Goal: Task Accomplishment & Management: Use online tool/utility

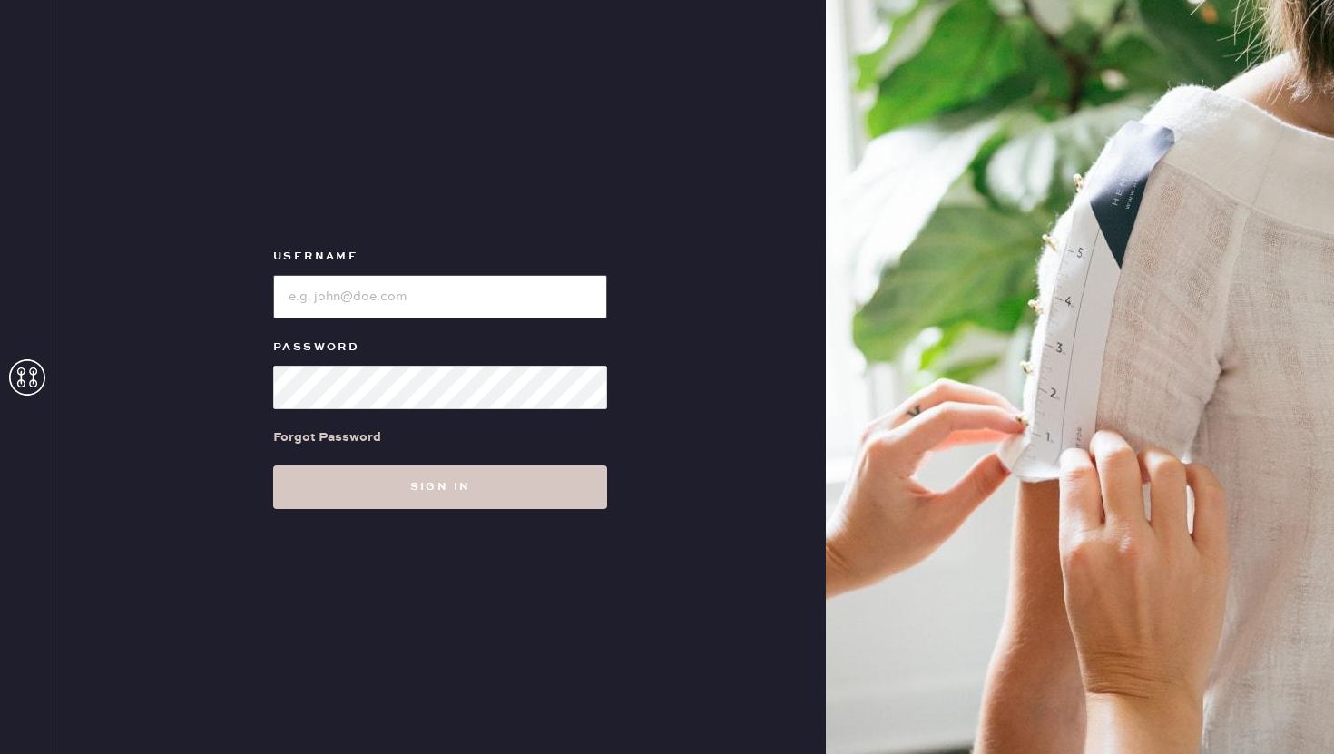
type input "reformationflatiron"
click at [450, 301] on input "loginName" at bounding box center [440, 297] width 334 height 44
click at [505, 188] on div "Username Password Forgot Password Sign in" at bounding box center [440, 377] width 772 height 754
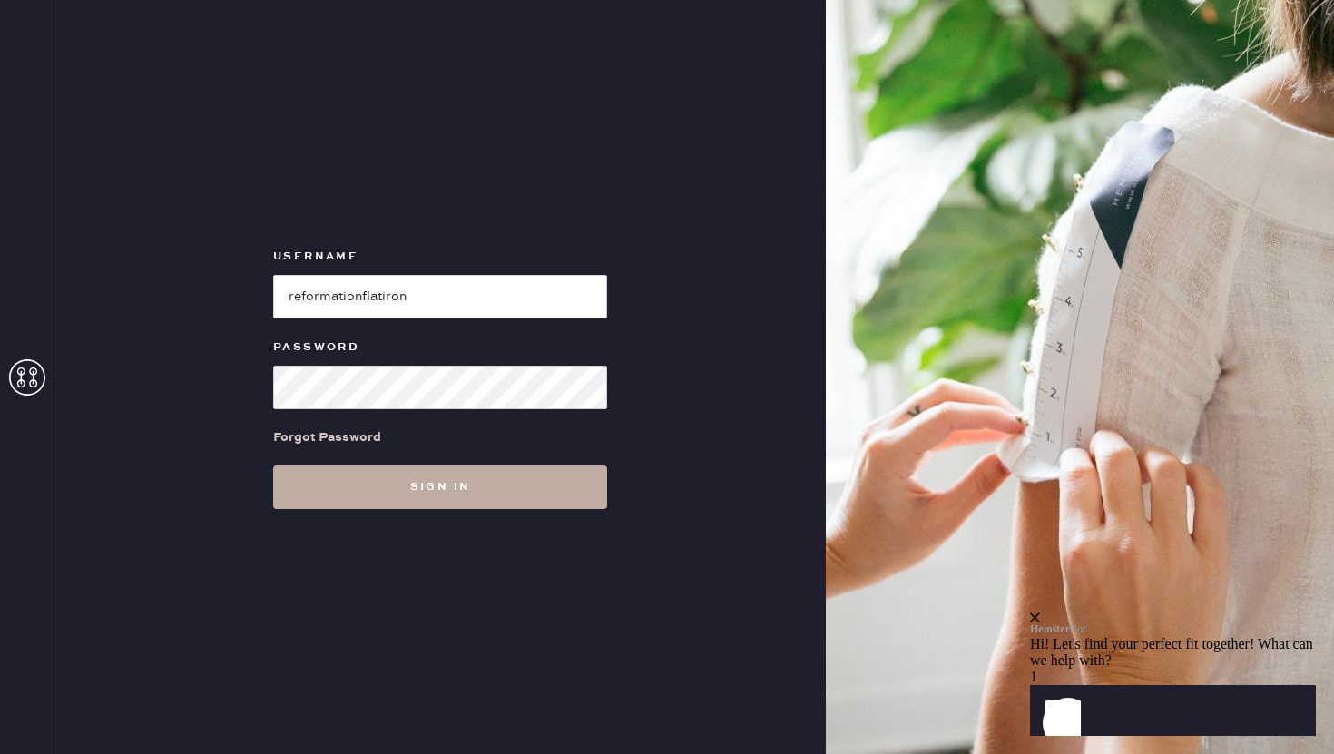
click at [482, 480] on button "Sign in" at bounding box center [440, 488] width 334 height 44
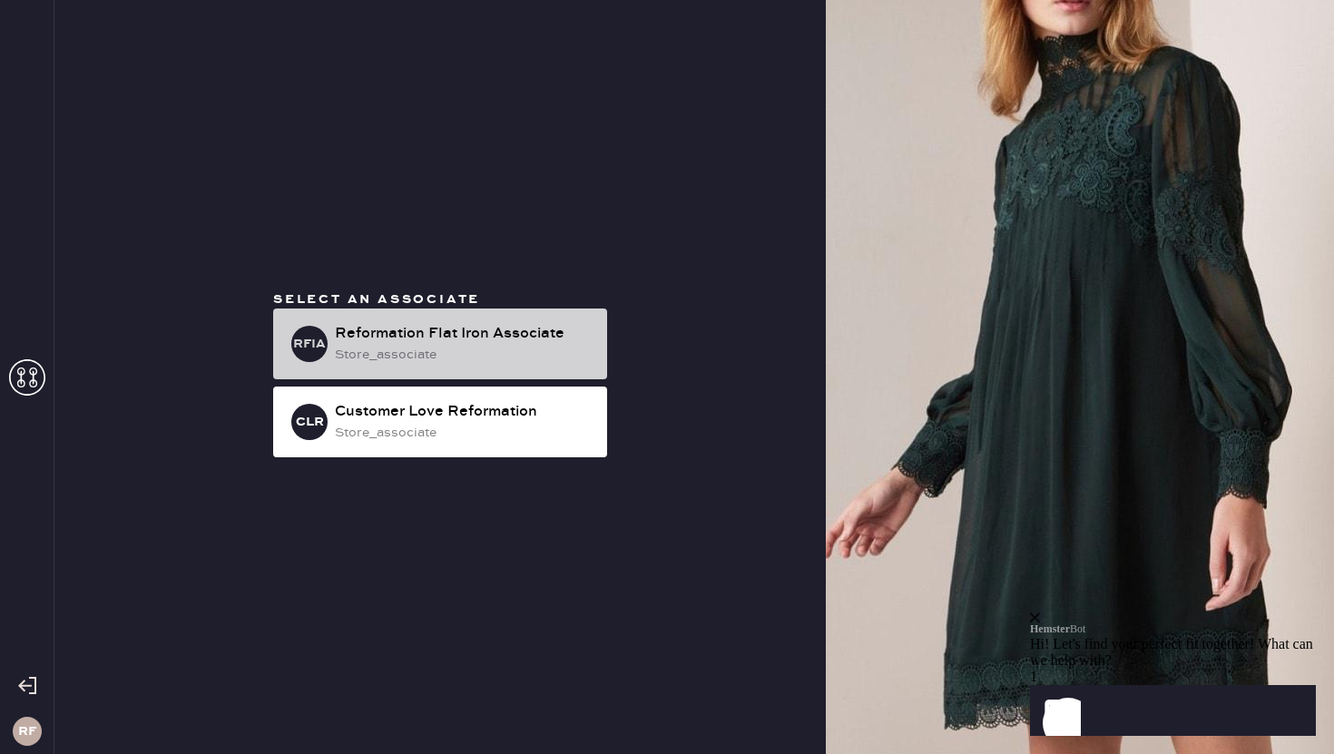
click at [440, 345] on div "store_associate" at bounding box center [464, 355] width 258 height 20
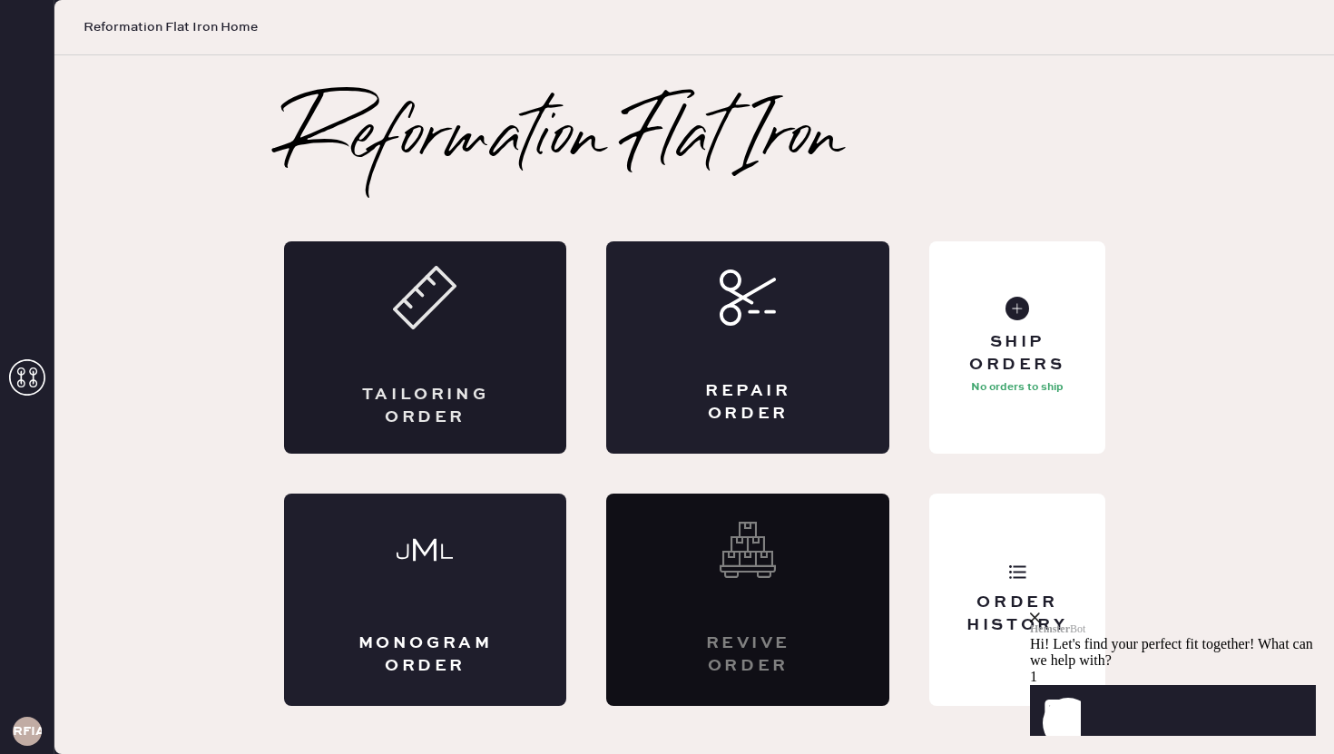
click at [447, 343] on div "Tailoring Order" at bounding box center [425, 347] width 283 height 212
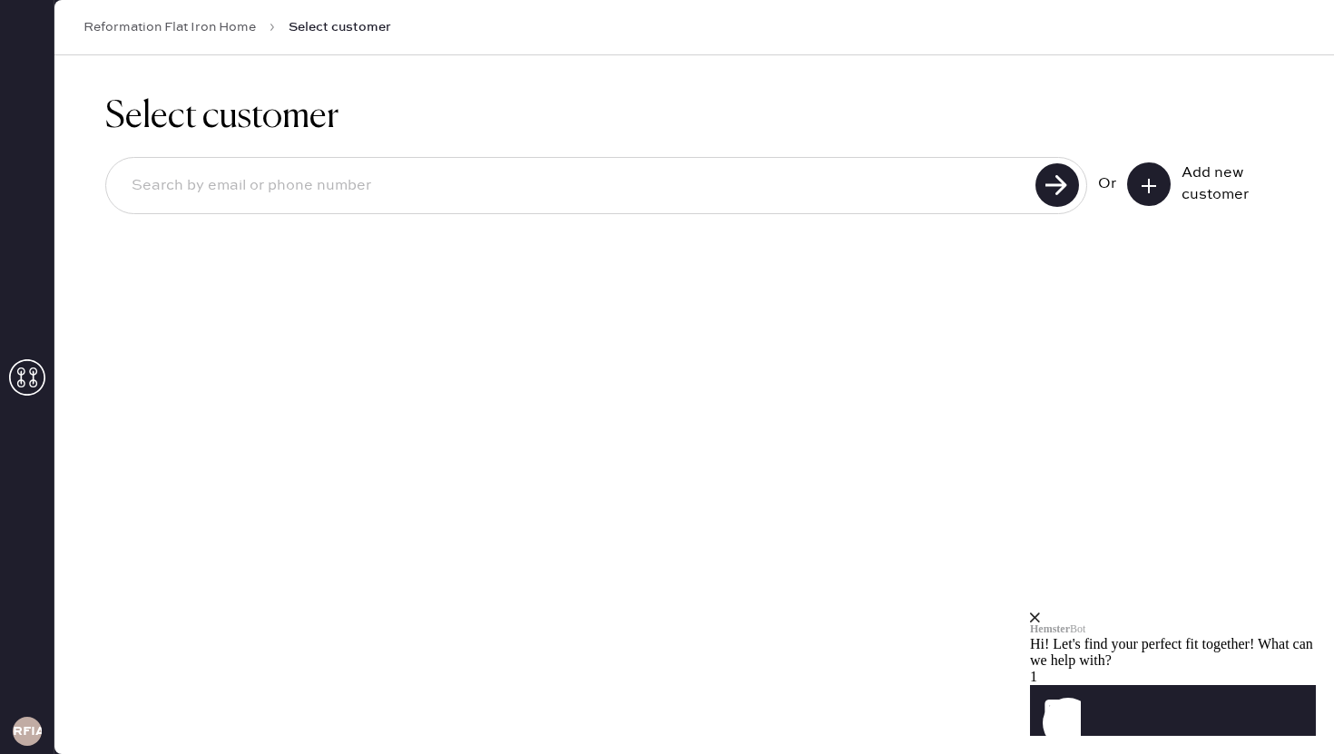
click at [450, 213] on div at bounding box center [596, 185] width 982 height 57
click at [442, 182] on input at bounding box center [573, 186] width 913 height 42
click at [434, 125] on h1 "Select customer" at bounding box center [694, 117] width 1178 height 44
click at [229, 201] on input at bounding box center [573, 186] width 913 height 42
type input "[EMAIL_ADDRESS][DOMAIN_NAME]"
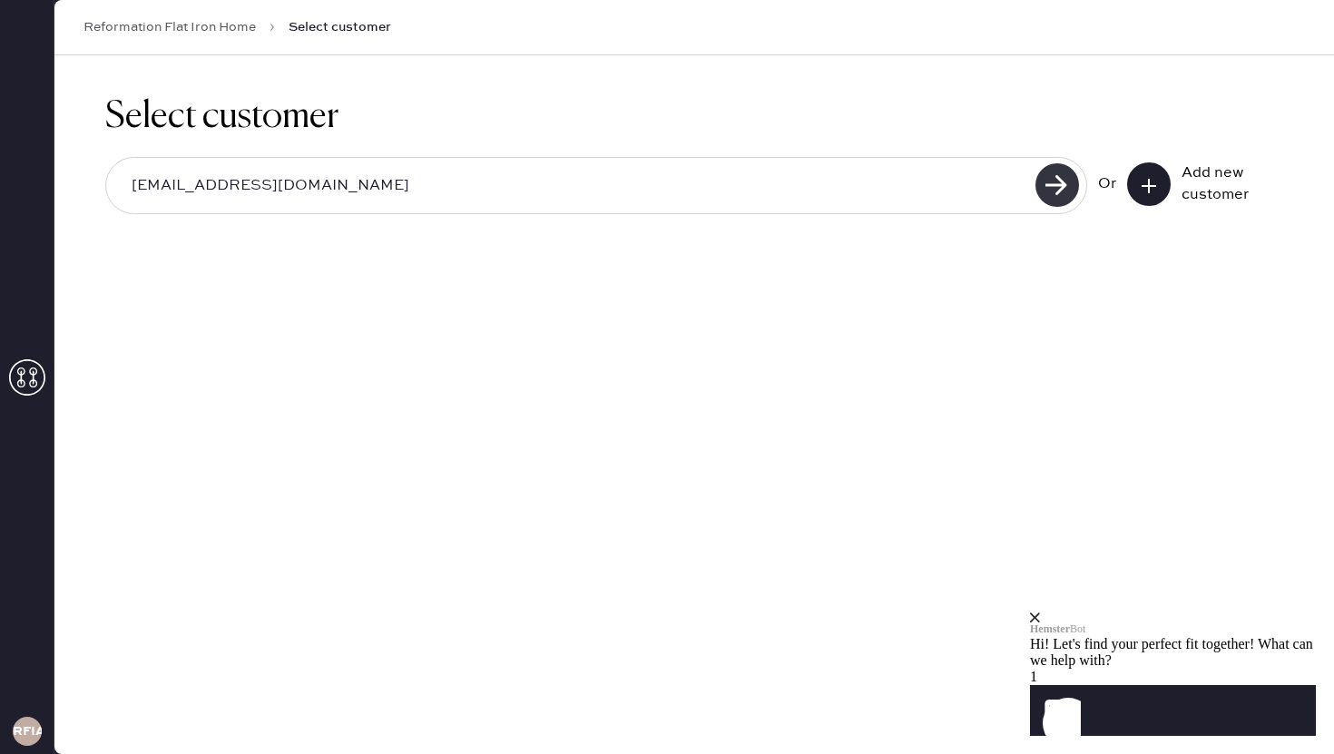
click at [1044, 179] on use at bounding box center [1058, 185] width 44 height 44
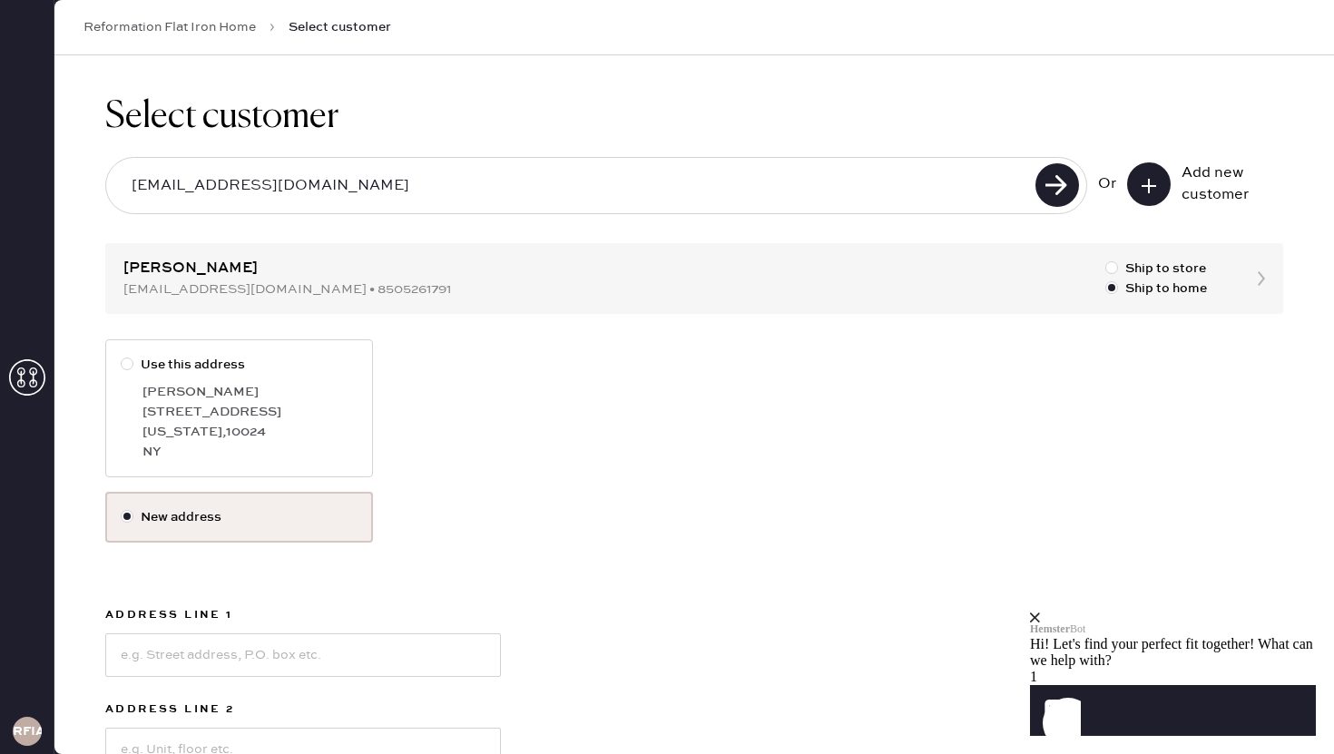
click at [189, 27] on link "Reformation Flat Iron Home" at bounding box center [170, 27] width 172 height 18
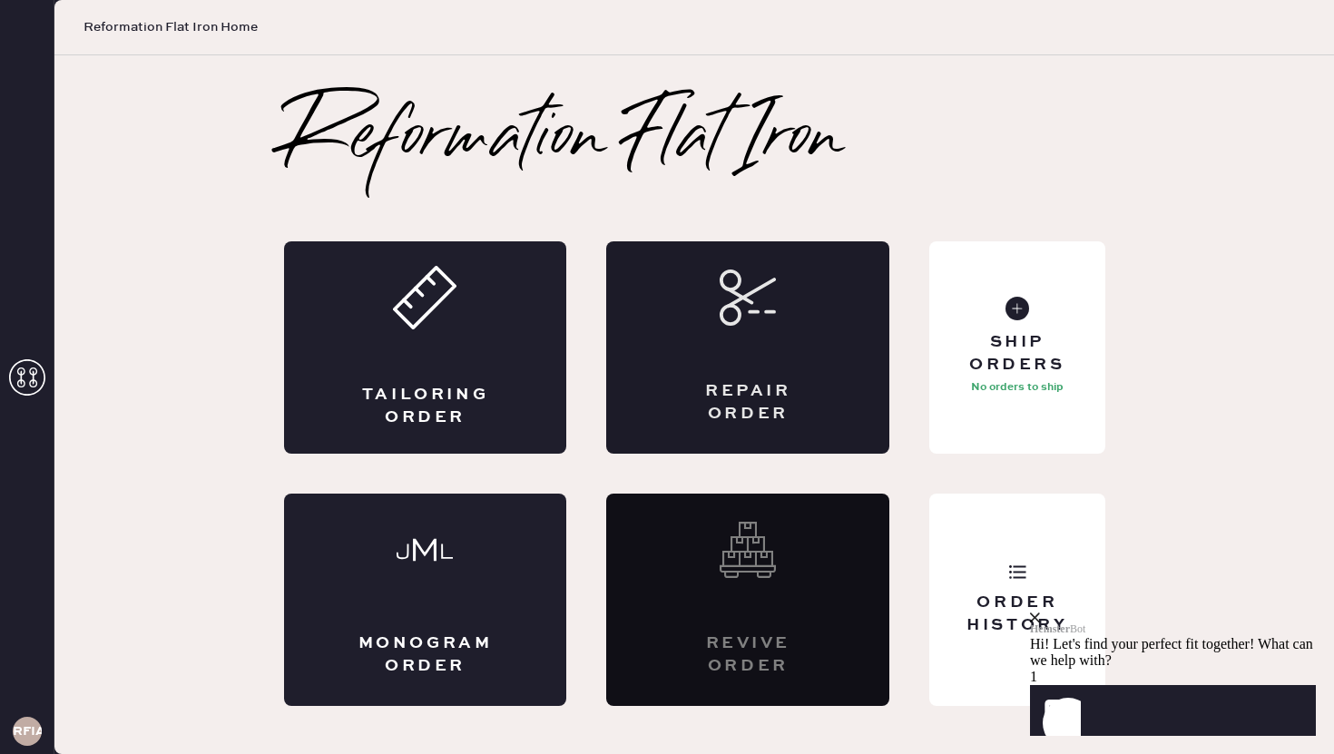
click at [782, 403] on div "Repair Order" at bounding box center [748, 402] width 138 height 45
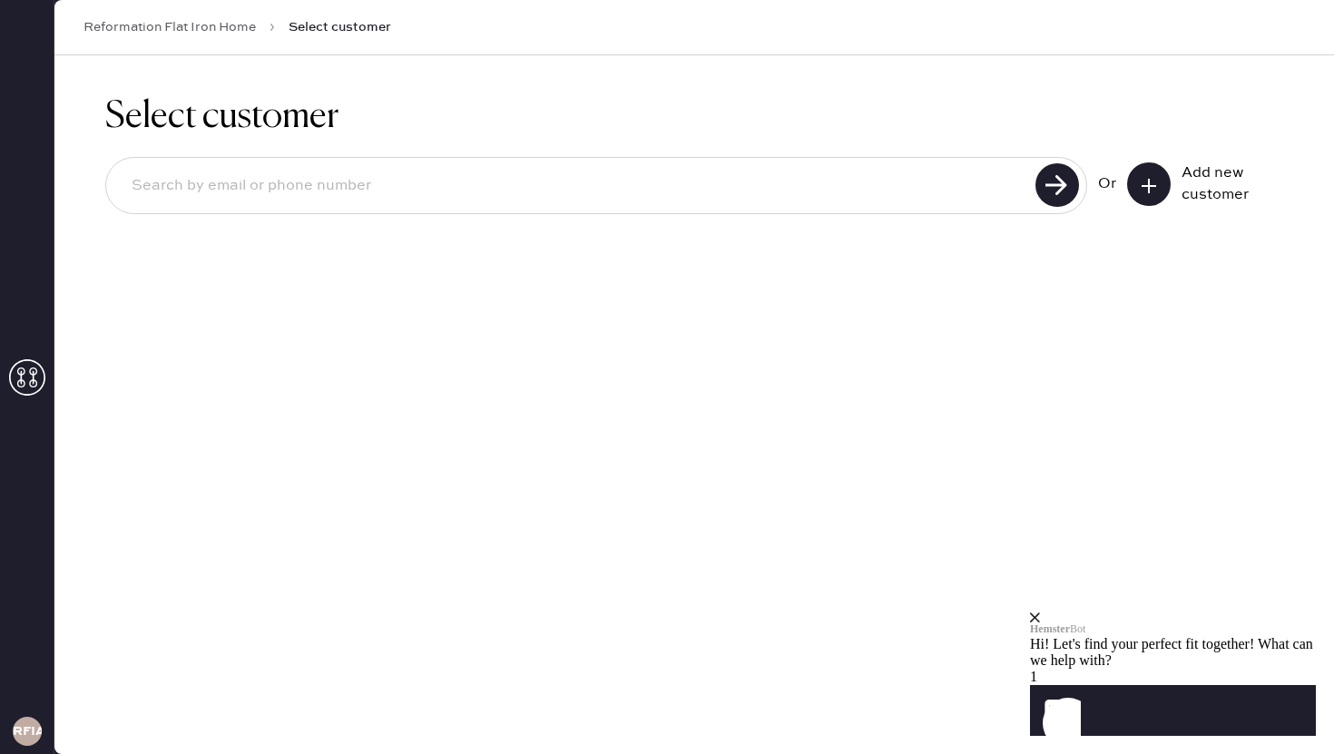
click at [425, 185] on input at bounding box center [573, 186] width 913 height 42
type input "[EMAIL_ADDRESS][DOMAIN_NAME]"
click at [1069, 189] on use at bounding box center [1058, 185] width 44 height 44
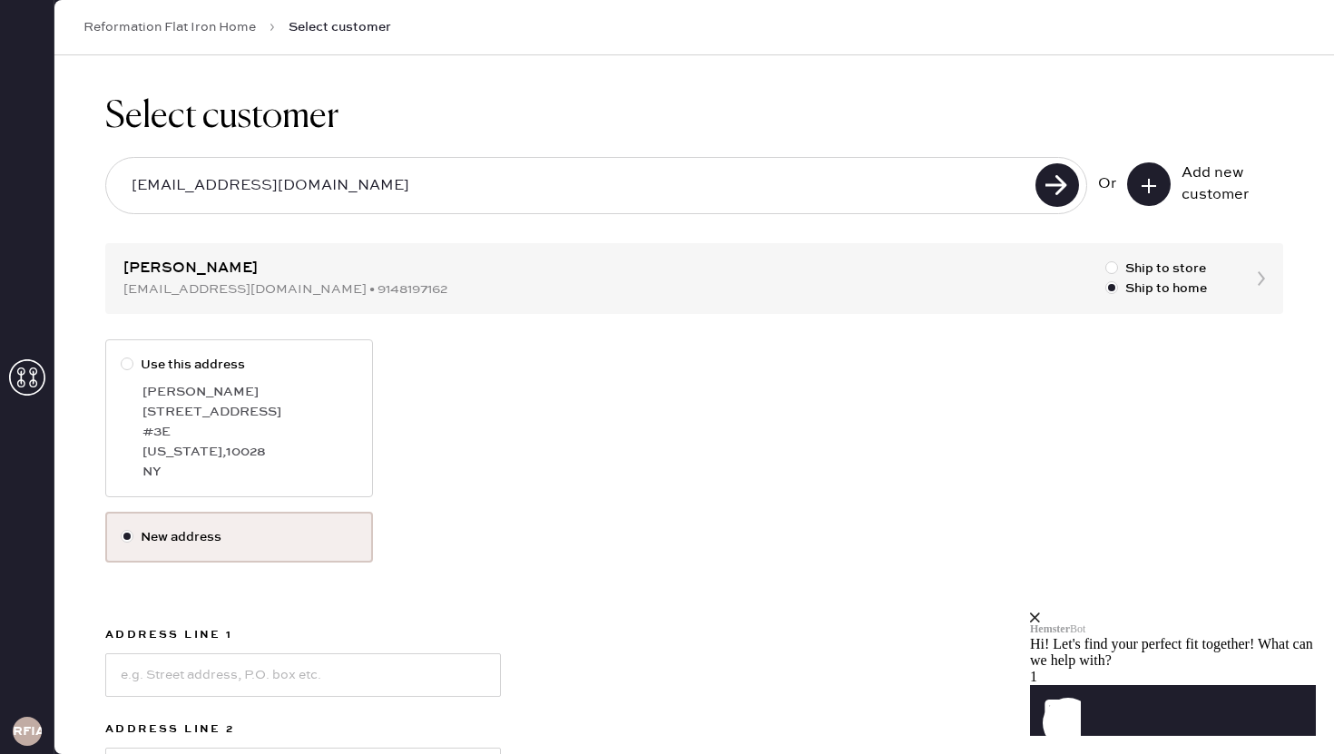
click at [188, 29] on link "Reformation Flat Iron Home" at bounding box center [170, 27] width 172 height 18
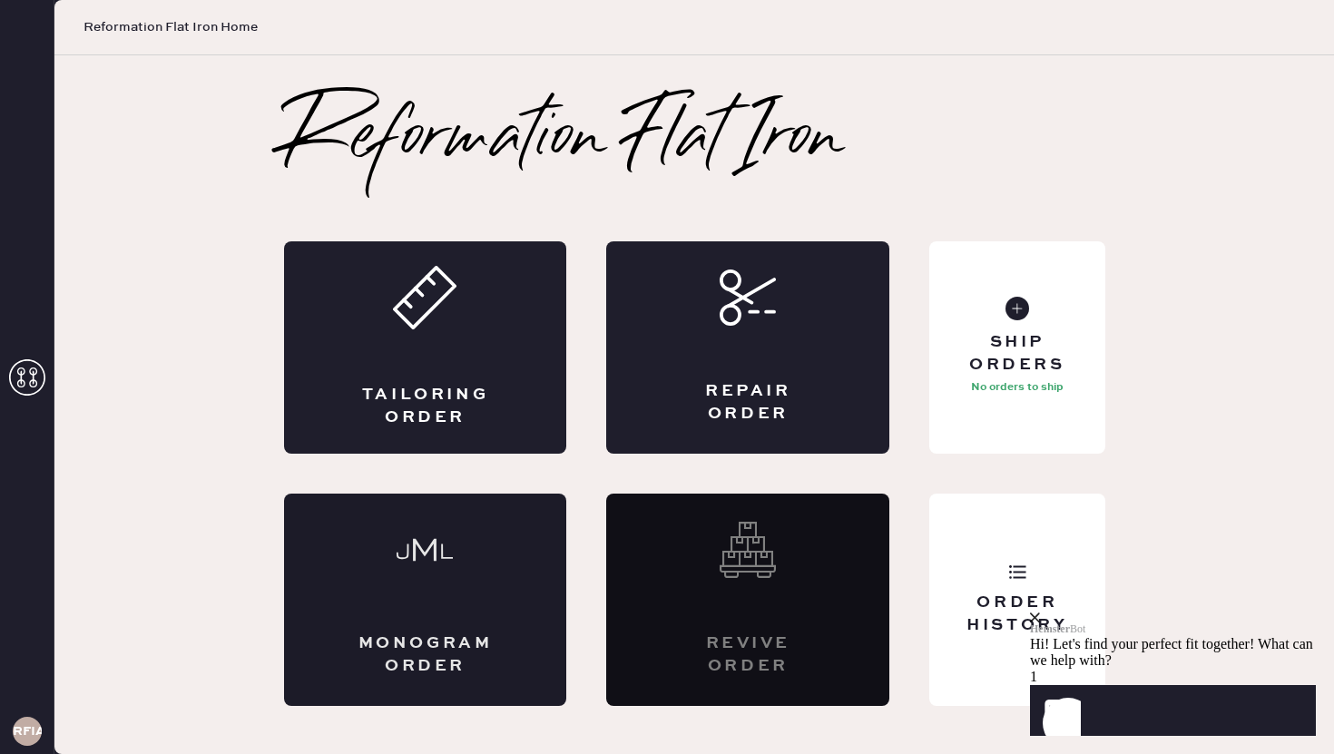
click at [448, 585] on div "Monogram Order" at bounding box center [425, 600] width 283 height 212
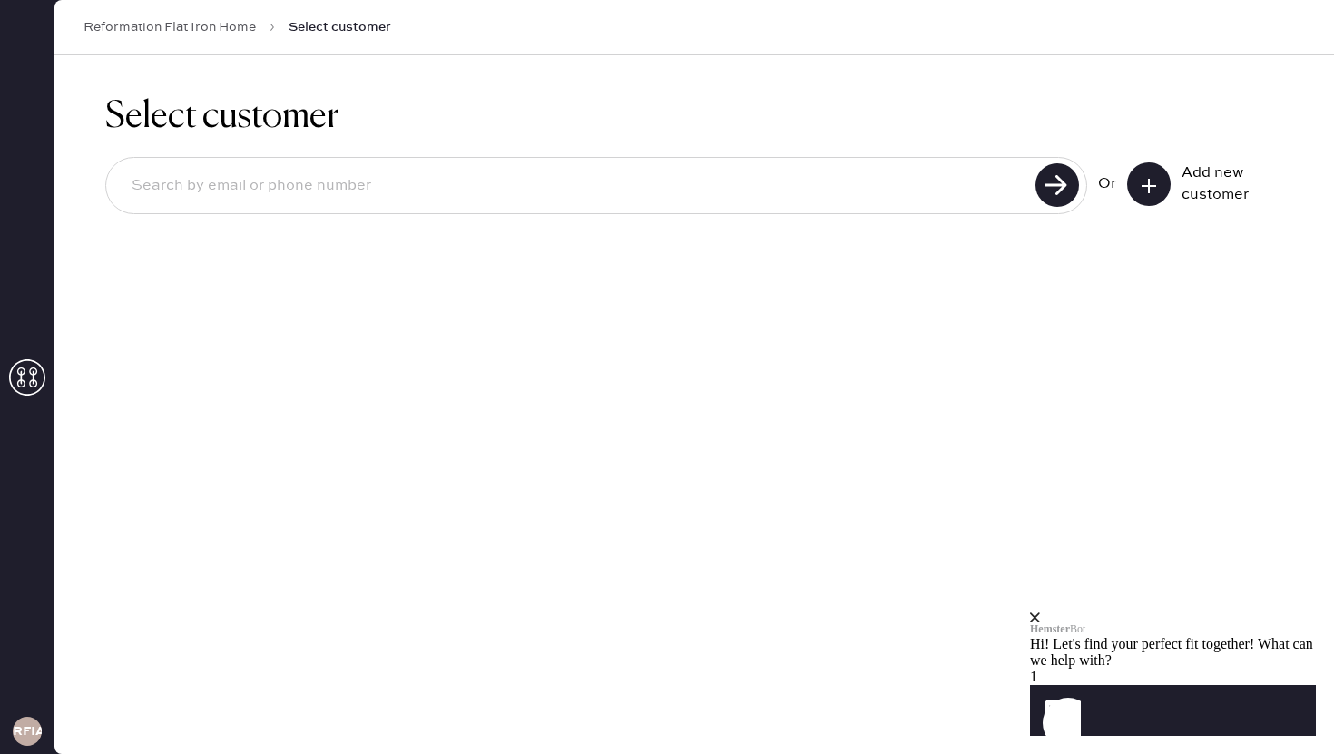
click at [211, 24] on link "Reformation Flat Iron Home" at bounding box center [170, 27] width 172 height 18
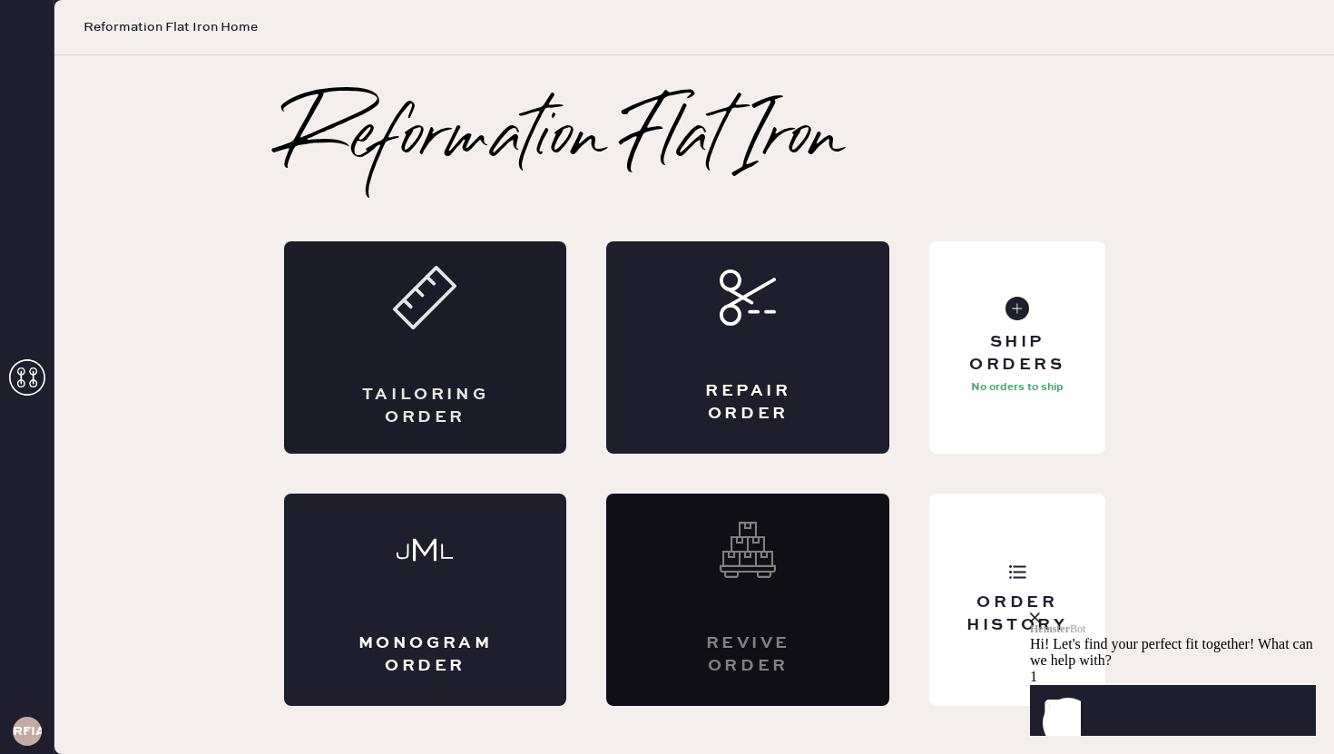
click at [433, 343] on div "Tailoring Order" at bounding box center [425, 347] width 283 height 212
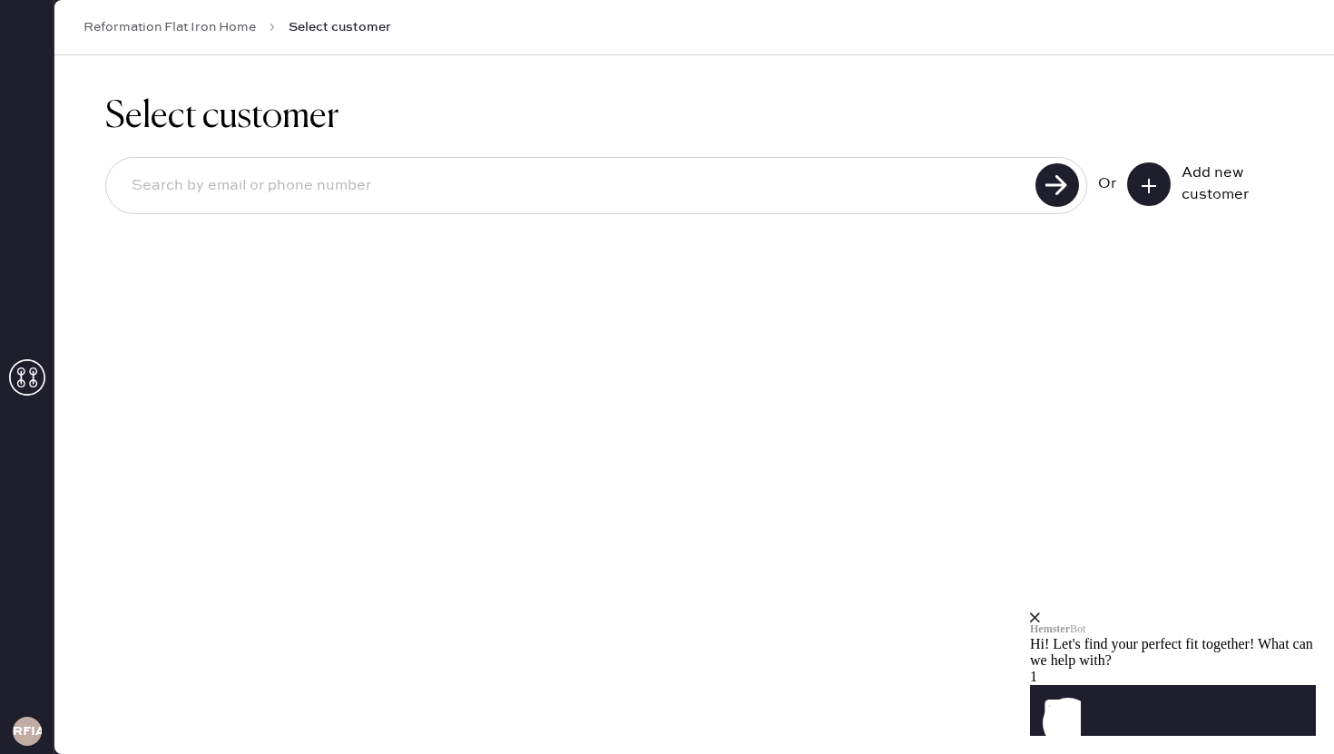
click at [1150, 187] on icon at bounding box center [1149, 186] width 18 height 18
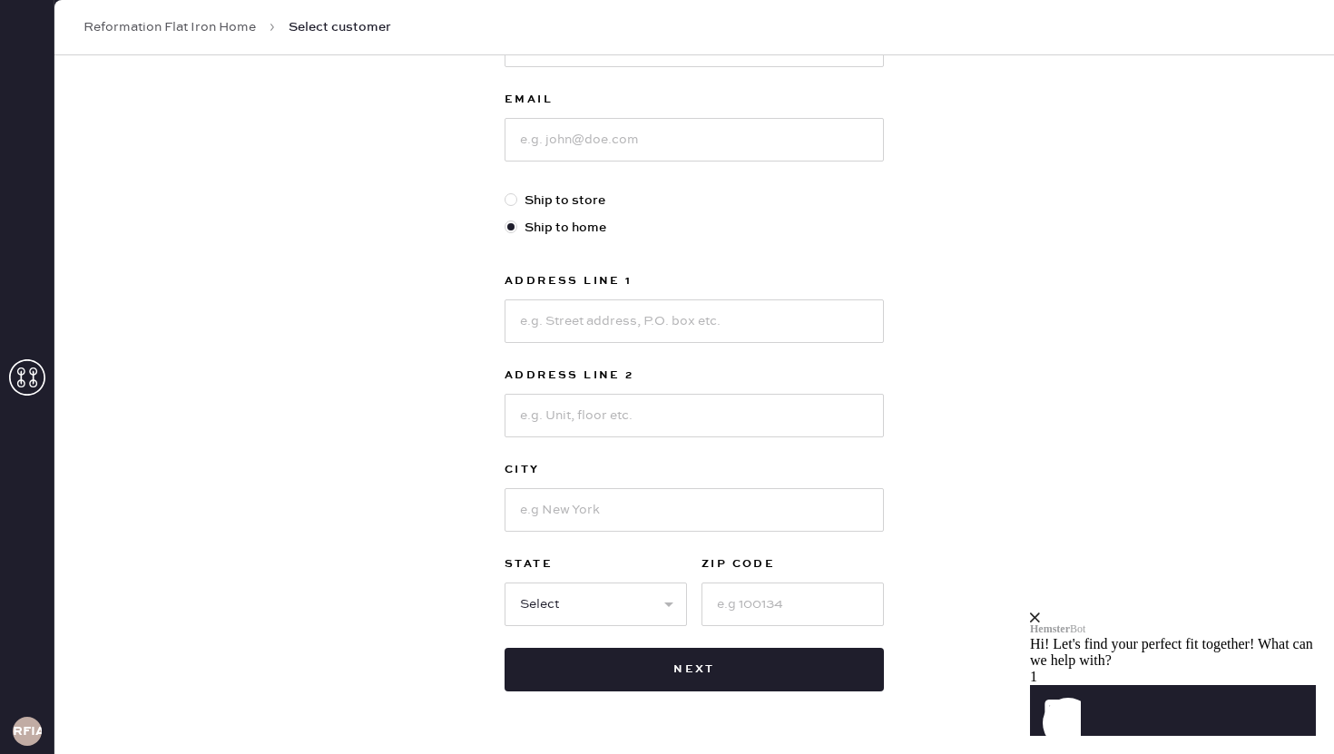
scroll to position [427, 0]
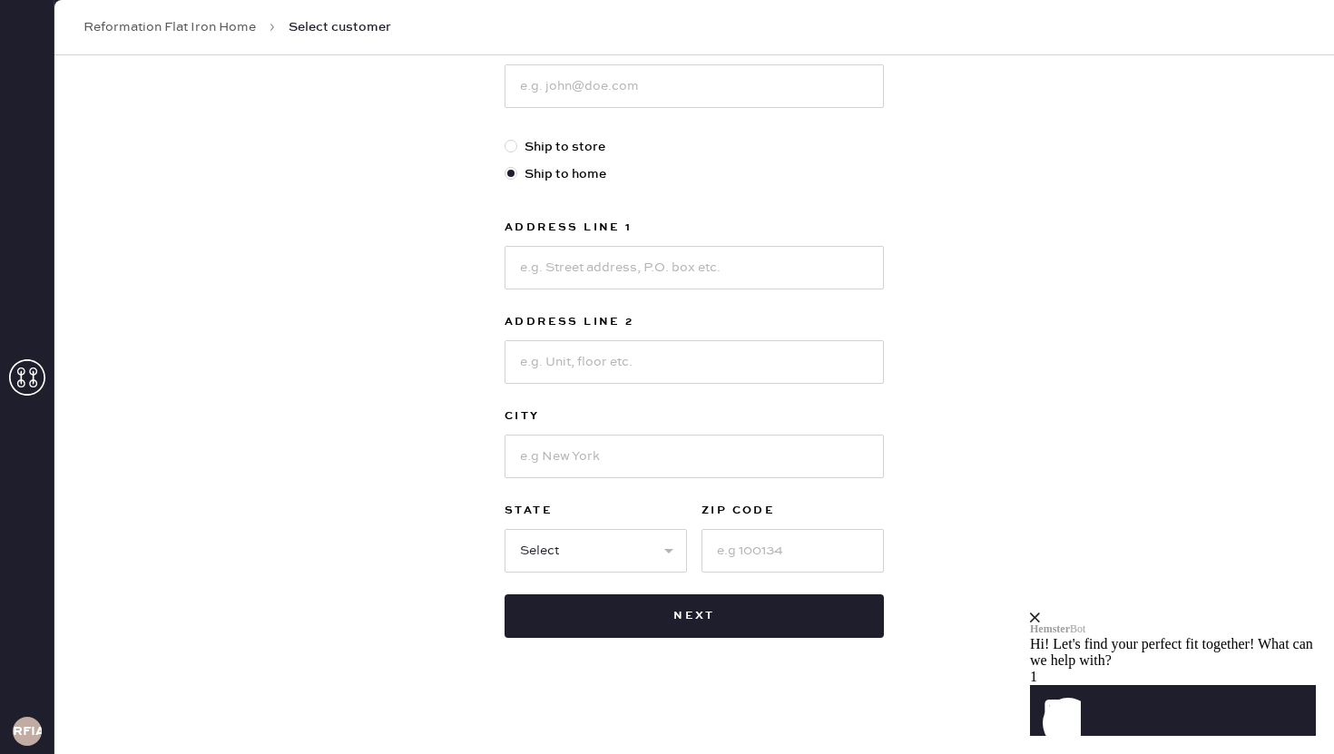
click at [178, 44] on div "Reformation Flat Iron Home Select customer" at bounding box center [694, 27] width 1280 height 55
click at [172, 27] on link "Reformation Flat Iron Home" at bounding box center [170, 27] width 172 height 18
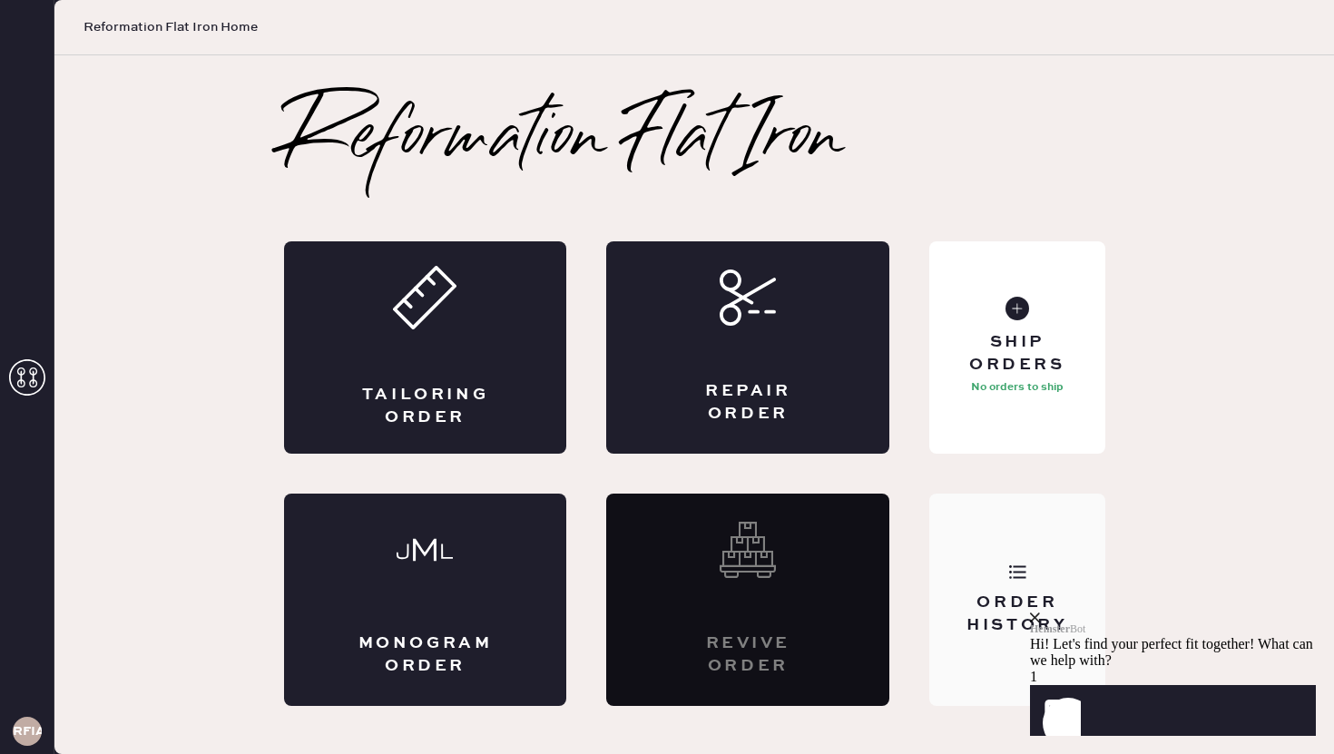
click at [993, 615] on div "Order History" at bounding box center [1017, 614] width 146 height 45
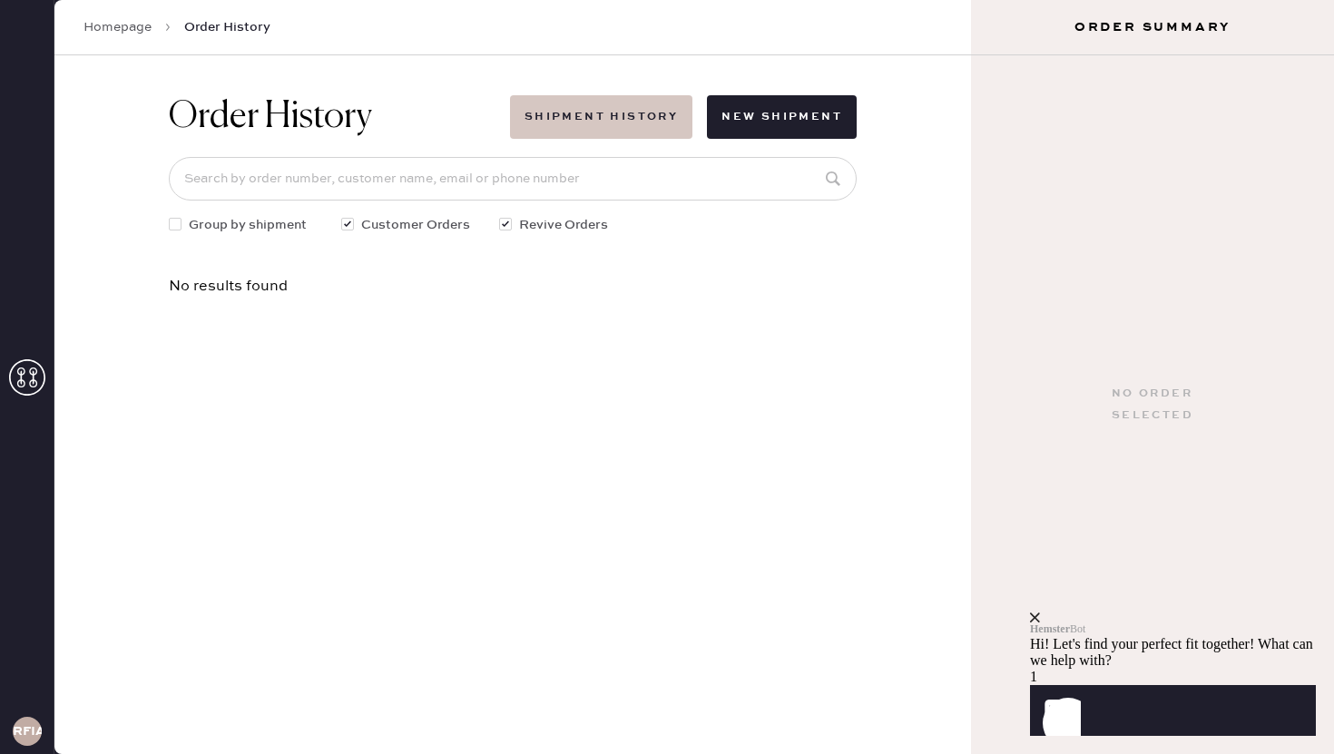
click at [591, 126] on button "Shipment History" at bounding box center [601, 117] width 182 height 44
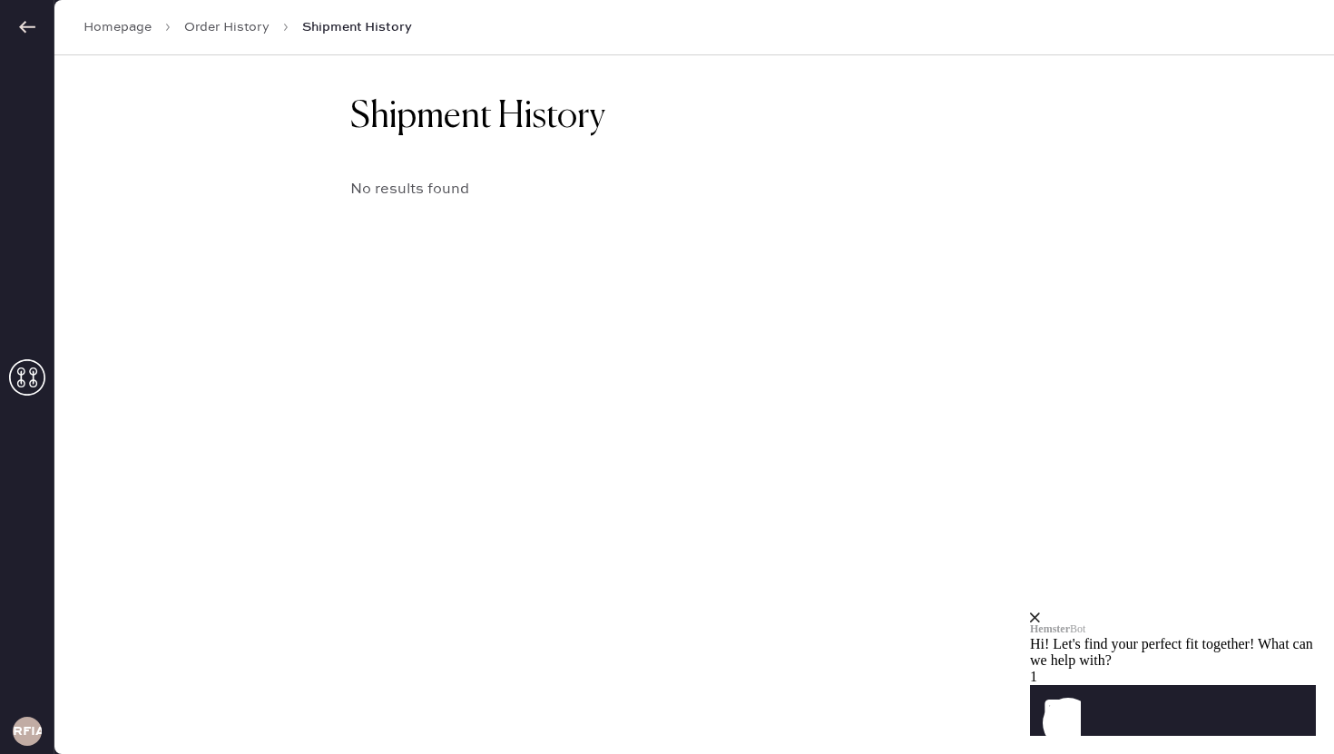
click at [211, 32] on link "Order History" at bounding box center [226, 27] width 85 height 18
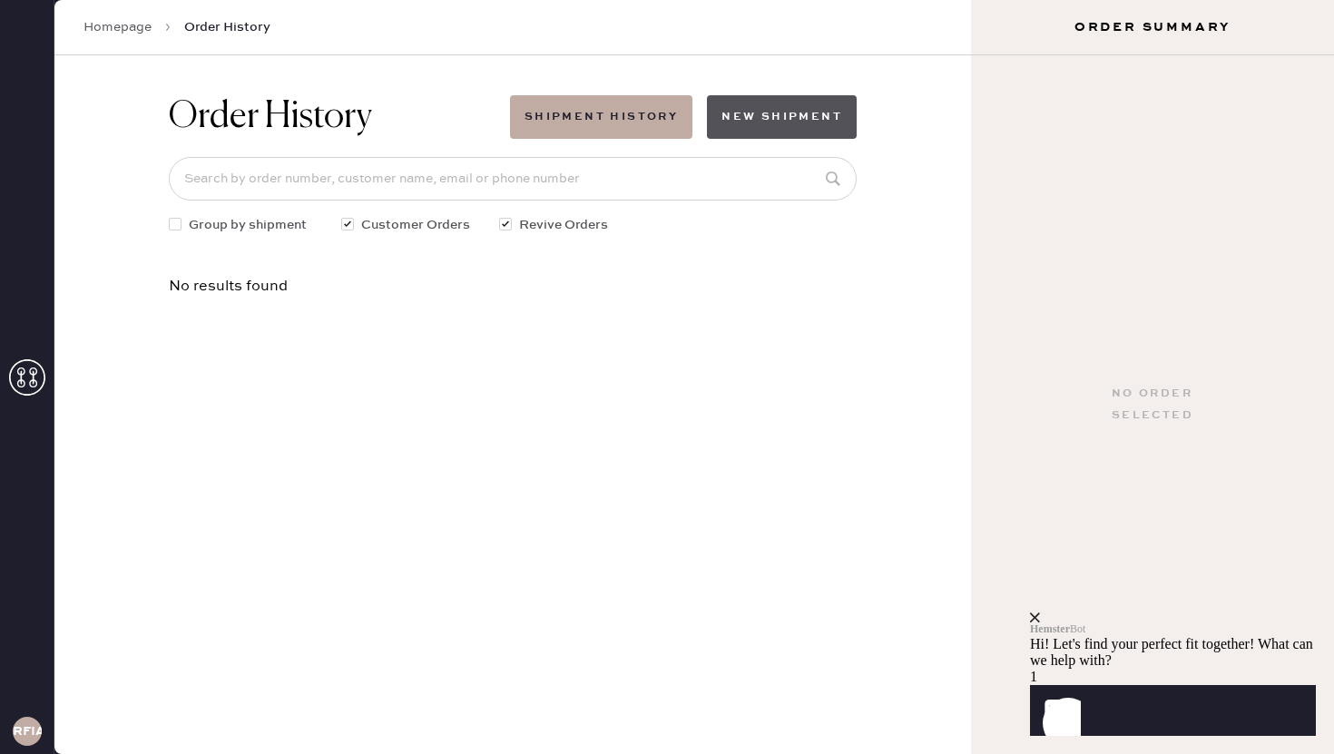
click at [800, 116] on button "New Shipment" at bounding box center [782, 117] width 150 height 44
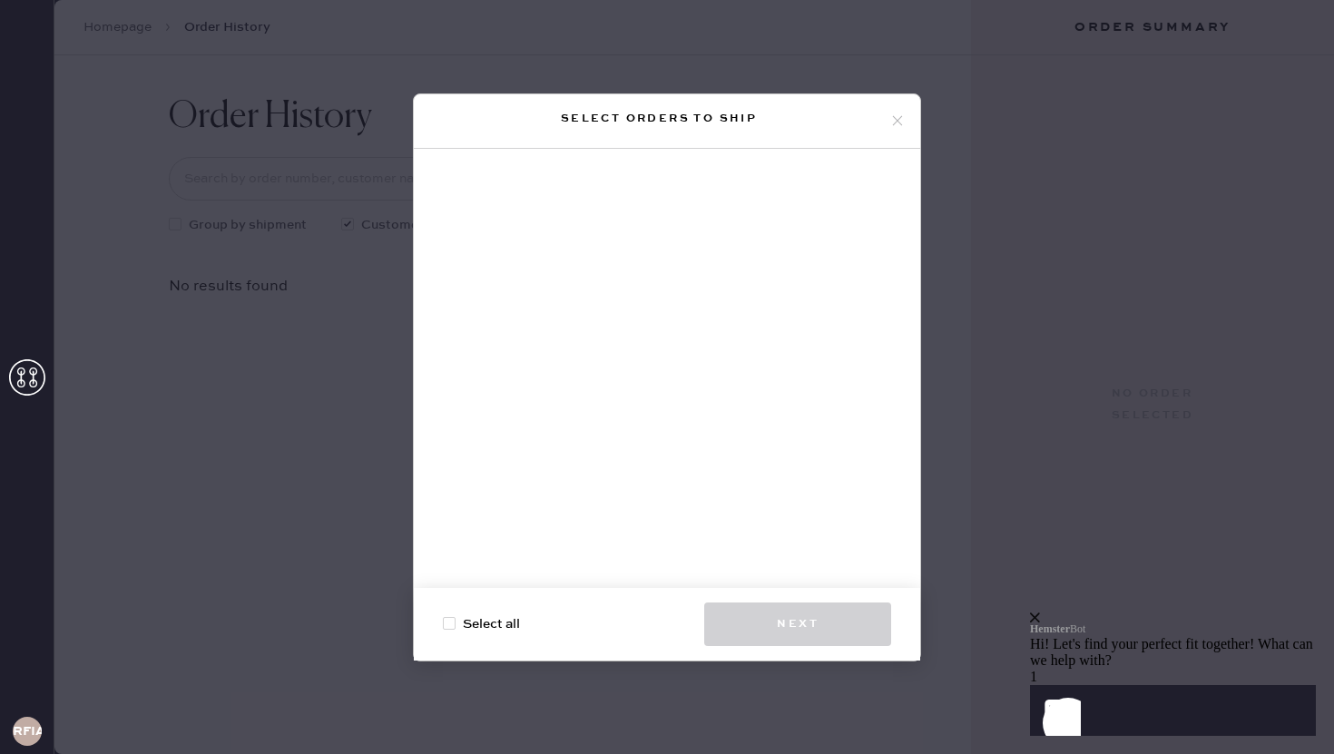
click at [892, 119] on icon at bounding box center [898, 121] width 16 height 16
